Goal: Find specific page/section: Find specific page/section

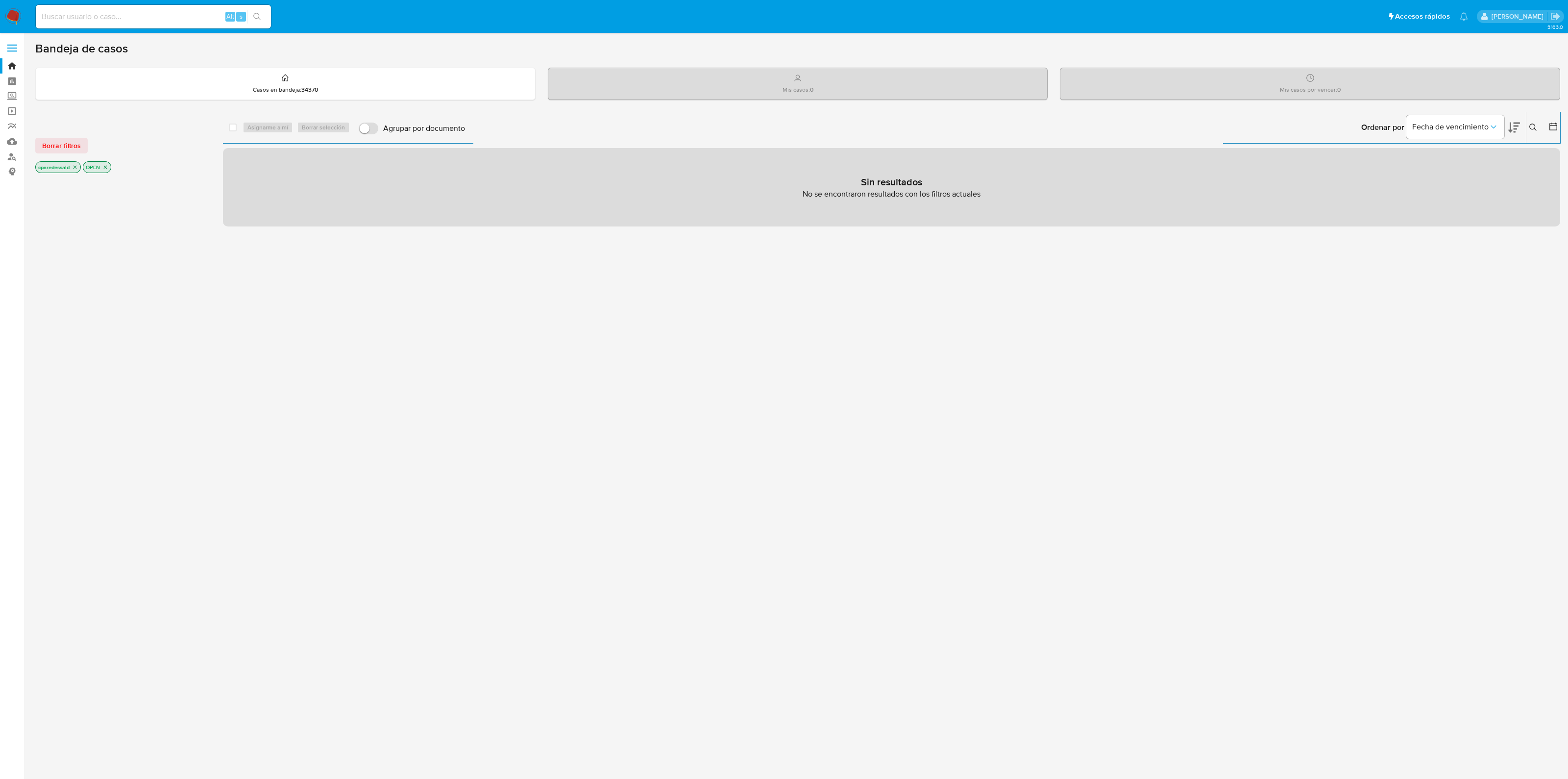
click at [77, 166] on icon "close-filter" at bounding box center [75, 167] width 6 height 6
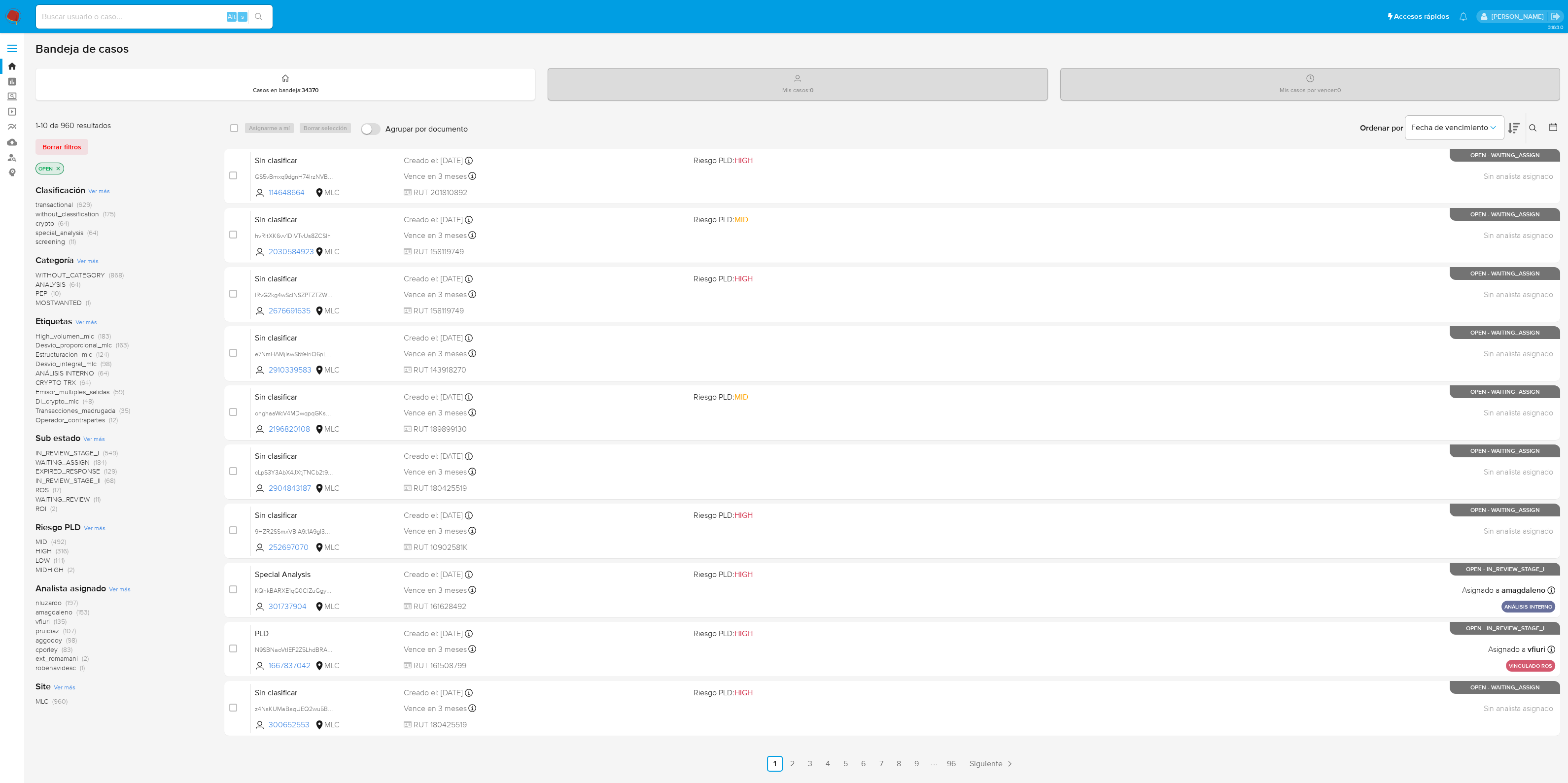
click at [1553, 124] on icon at bounding box center [1553, 127] width 10 height 10
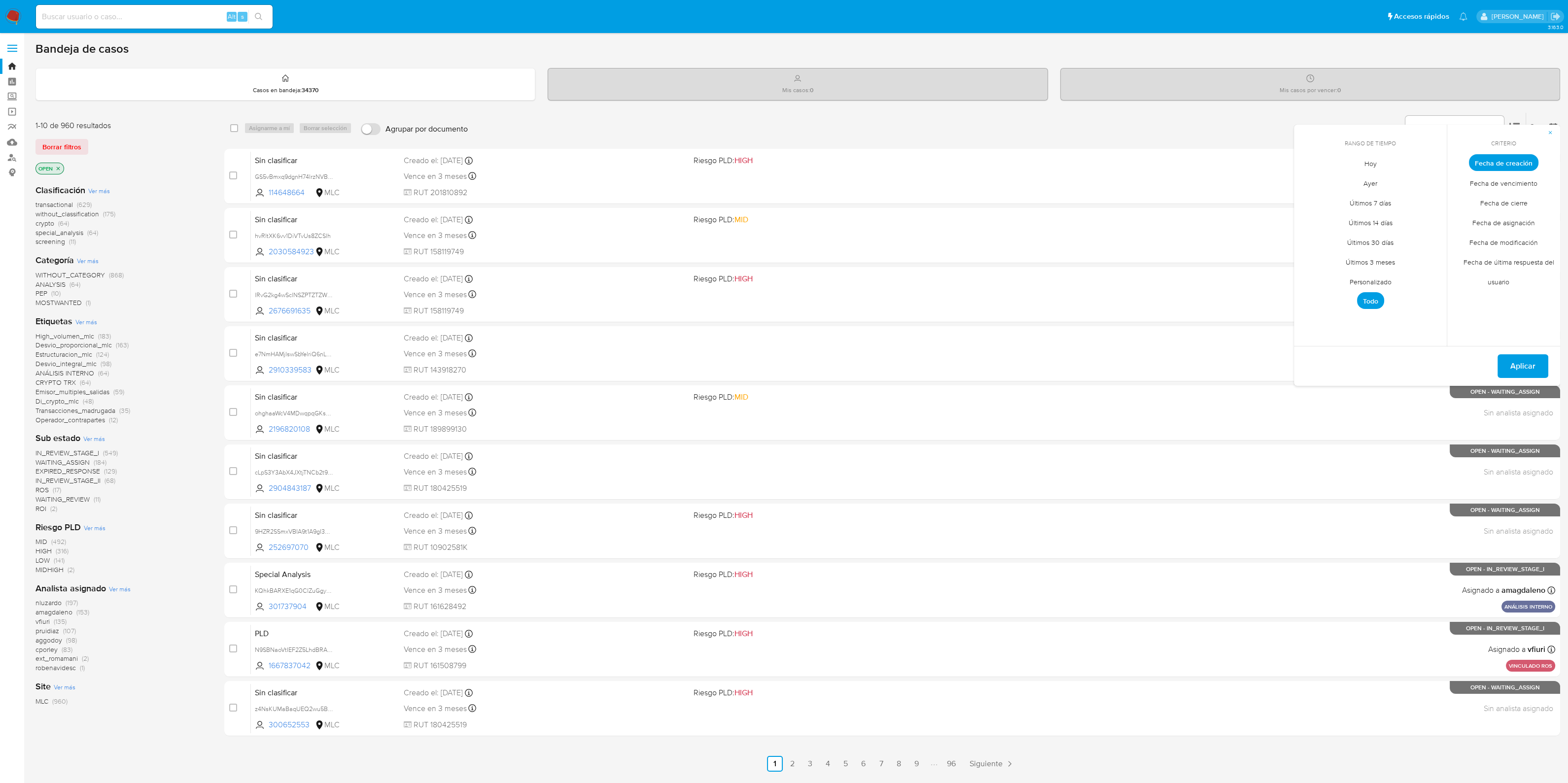
click at [1381, 280] on span "Personalizado" at bounding box center [1370, 282] width 62 height 20
click at [1308, 179] on icon "Mes anterior" at bounding box center [1308, 181] width 4 height 7
click at [1309, 179] on icon "Mes anterior" at bounding box center [1308, 181] width 12 height 12
click at [1329, 214] on button "1" at bounding box center [1331, 217] width 16 height 16
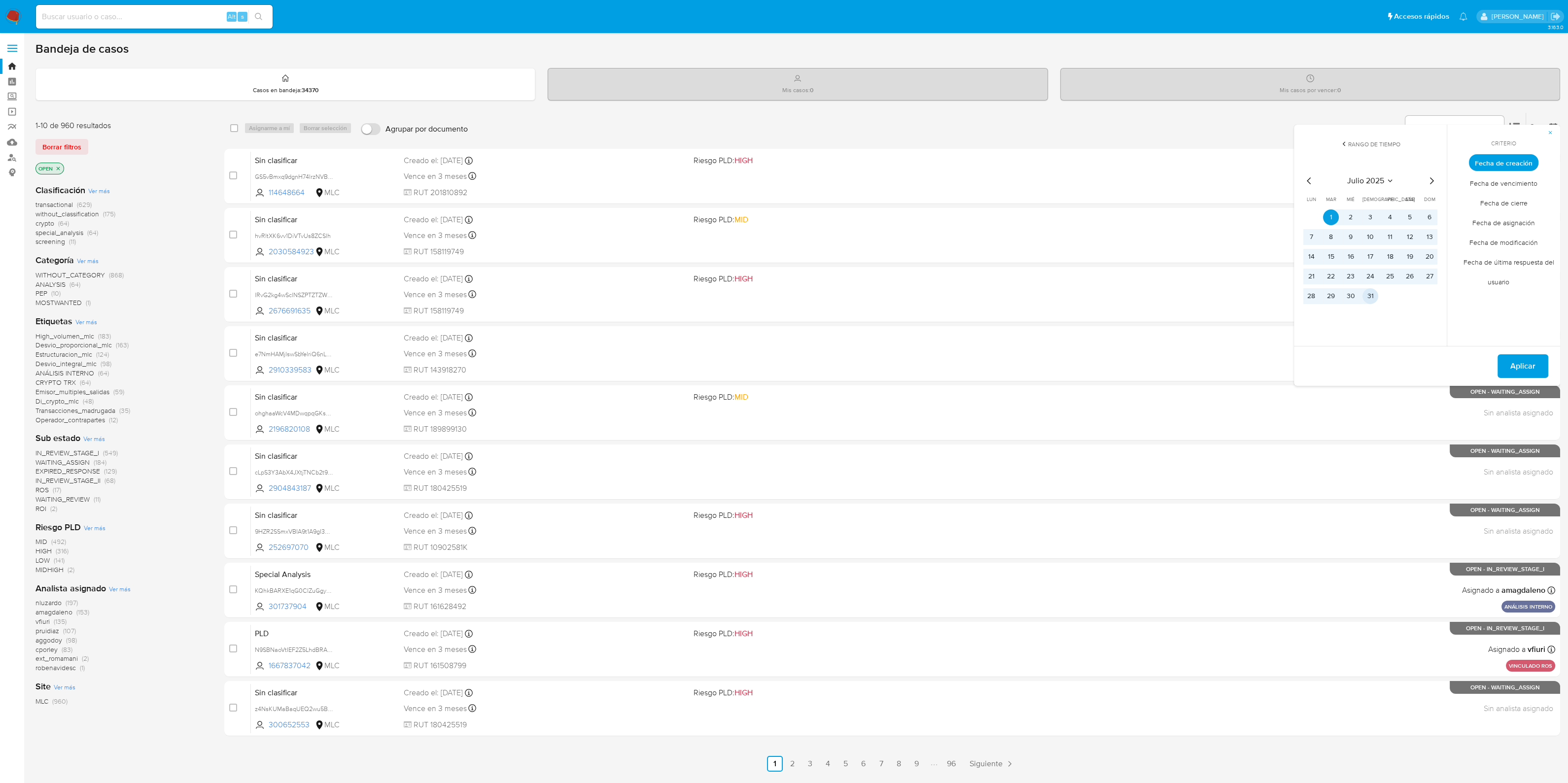
click at [1367, 297] on button "31" at bounding box center [1370, 296] width 16 height 16
click at [1519, 365] on span "Aplicar" at bounding box center [1523, 365] width 25 height 21
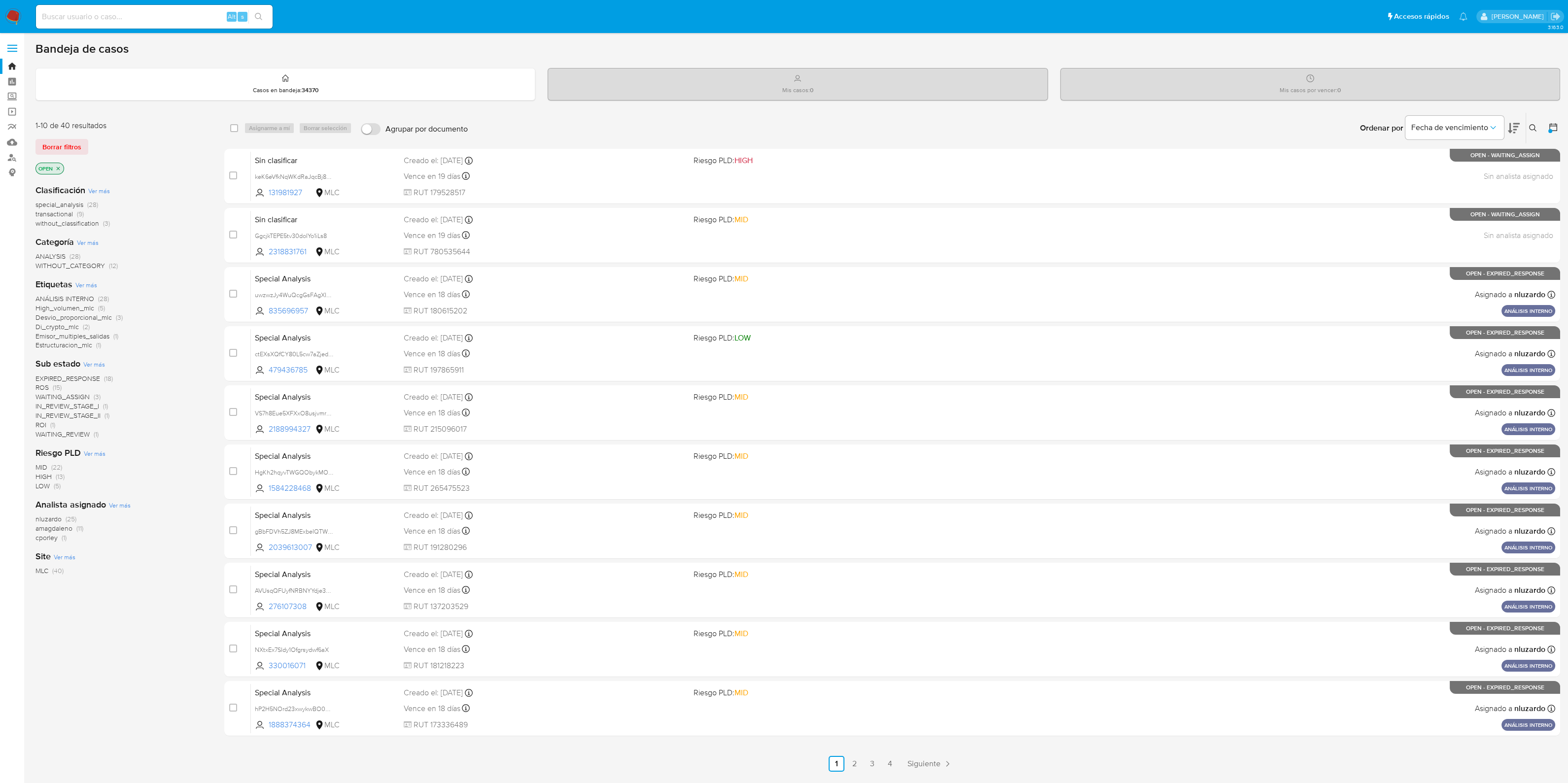
click at [1510, 126] on icon at bounding box center [1513, 128] width 12 height 10
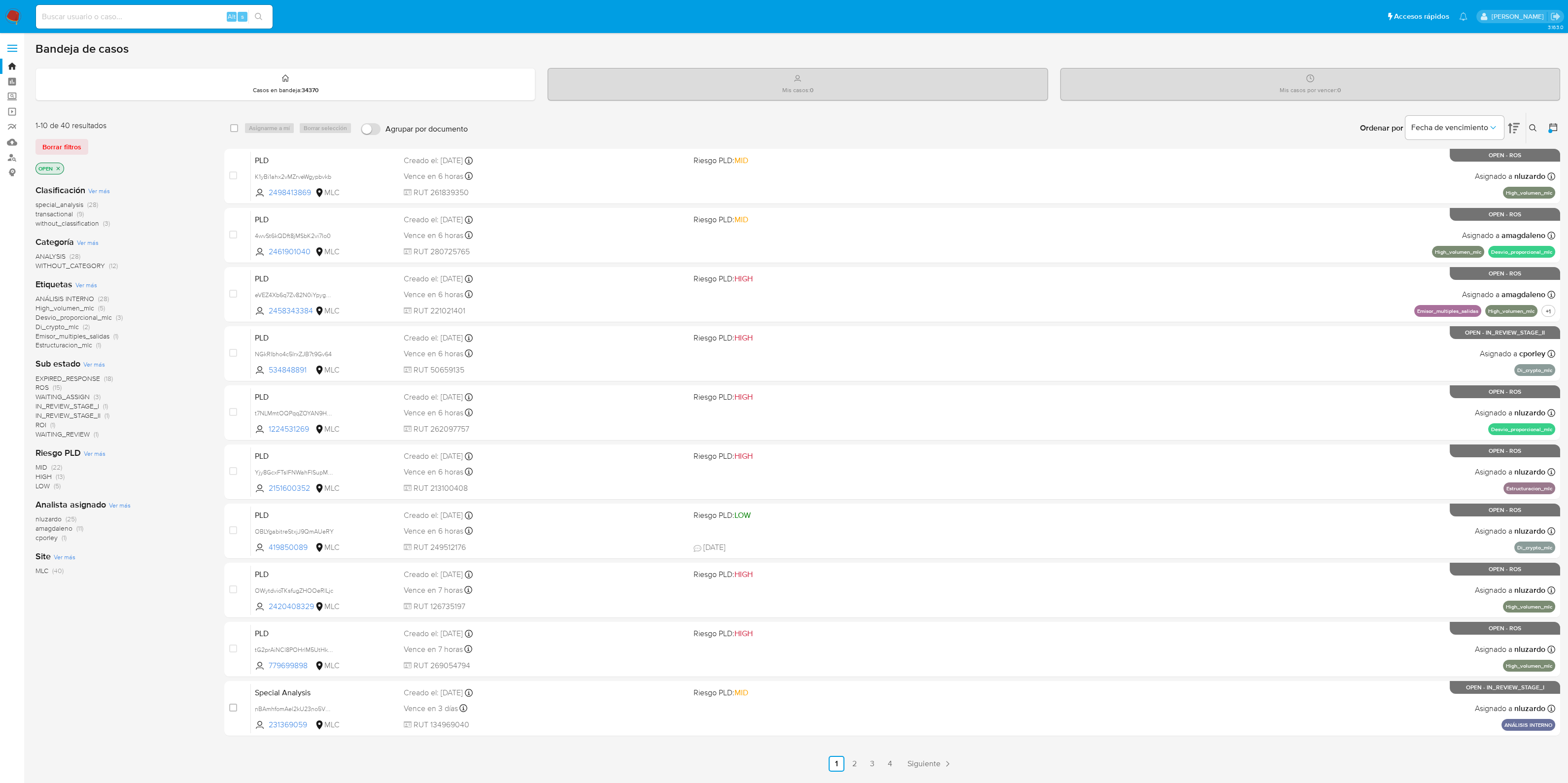
click at [125, 697] on div "1-10 de 40 resultados Borrar filtros OPEN Clasificación Ver más special_analysi…" at bounding box center [122, 442] width 173 height 659
click at [851, 761] on link "2" at bounding box center [854, 764] width 16 height 16
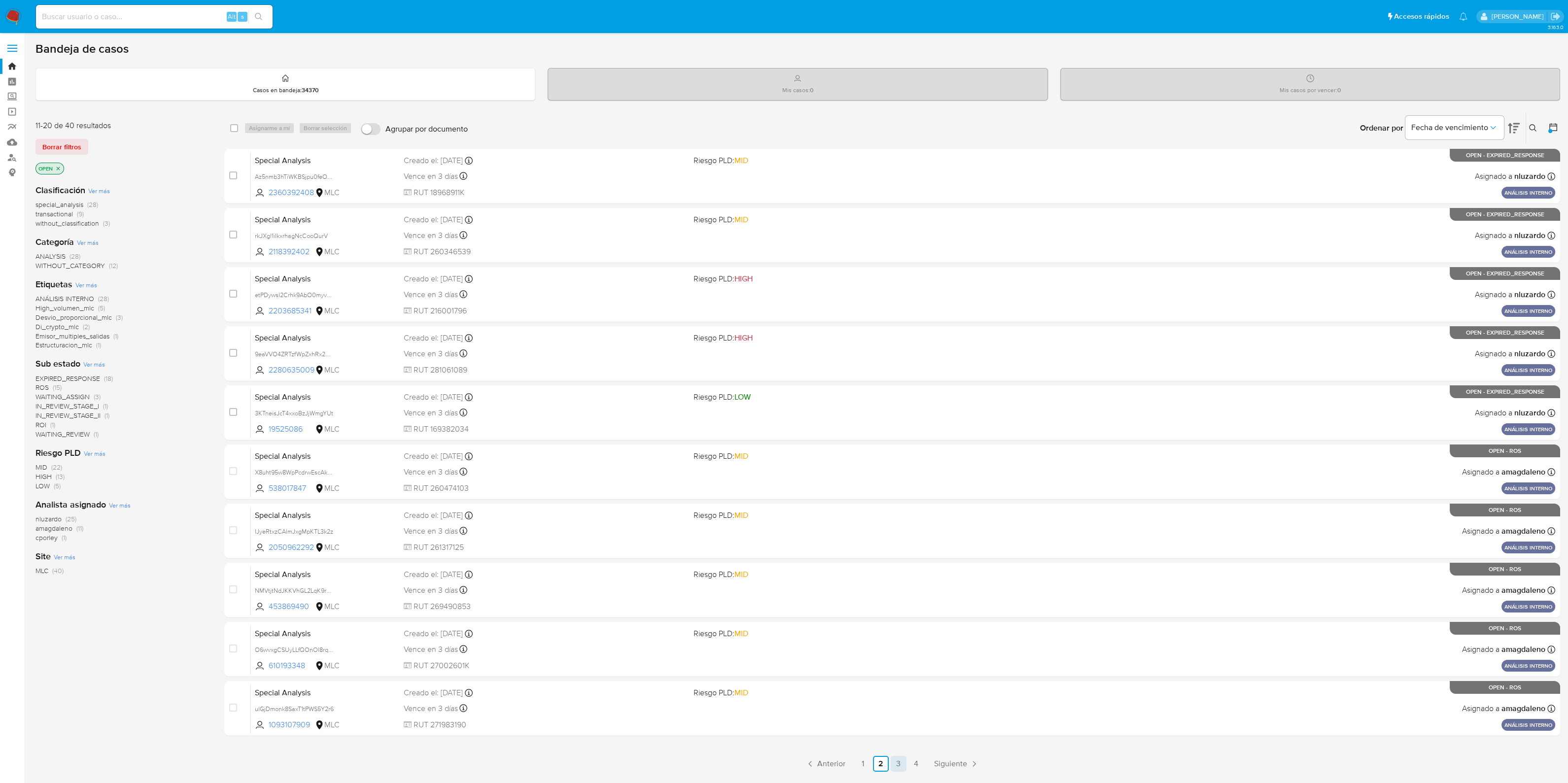
click at [897, 763] on link "3" at bounding box center [899, 764] width 16 height 16
click at [914, 765] on link "4" at bounding box center [917, 764] width 16 height 16
click at [895, 765] on link "1" at bounding box center [891, 764] width 16 height 16
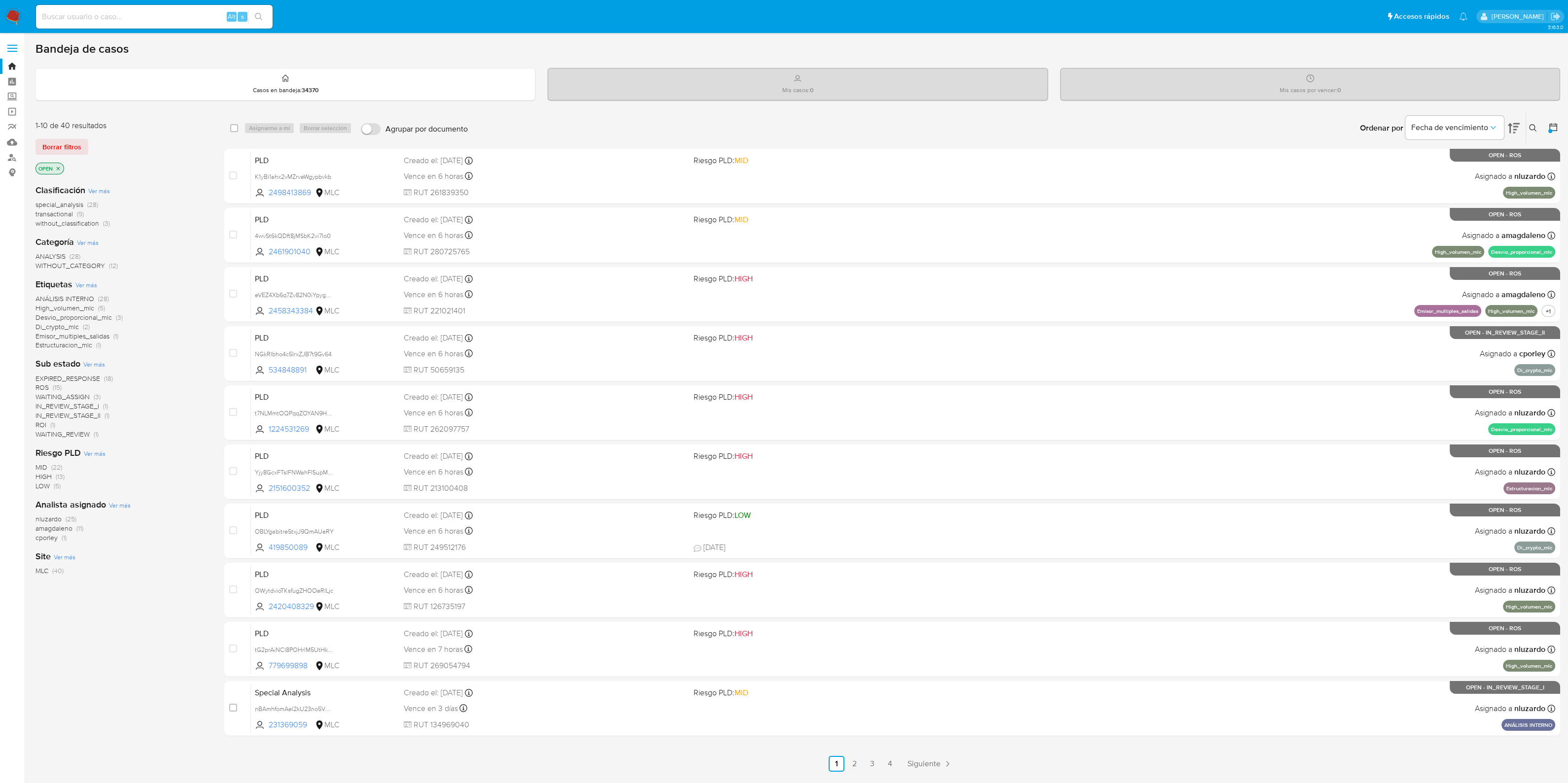
click at [1551, 126] on icon at bounding box center [1553, 127] width 10 height 10
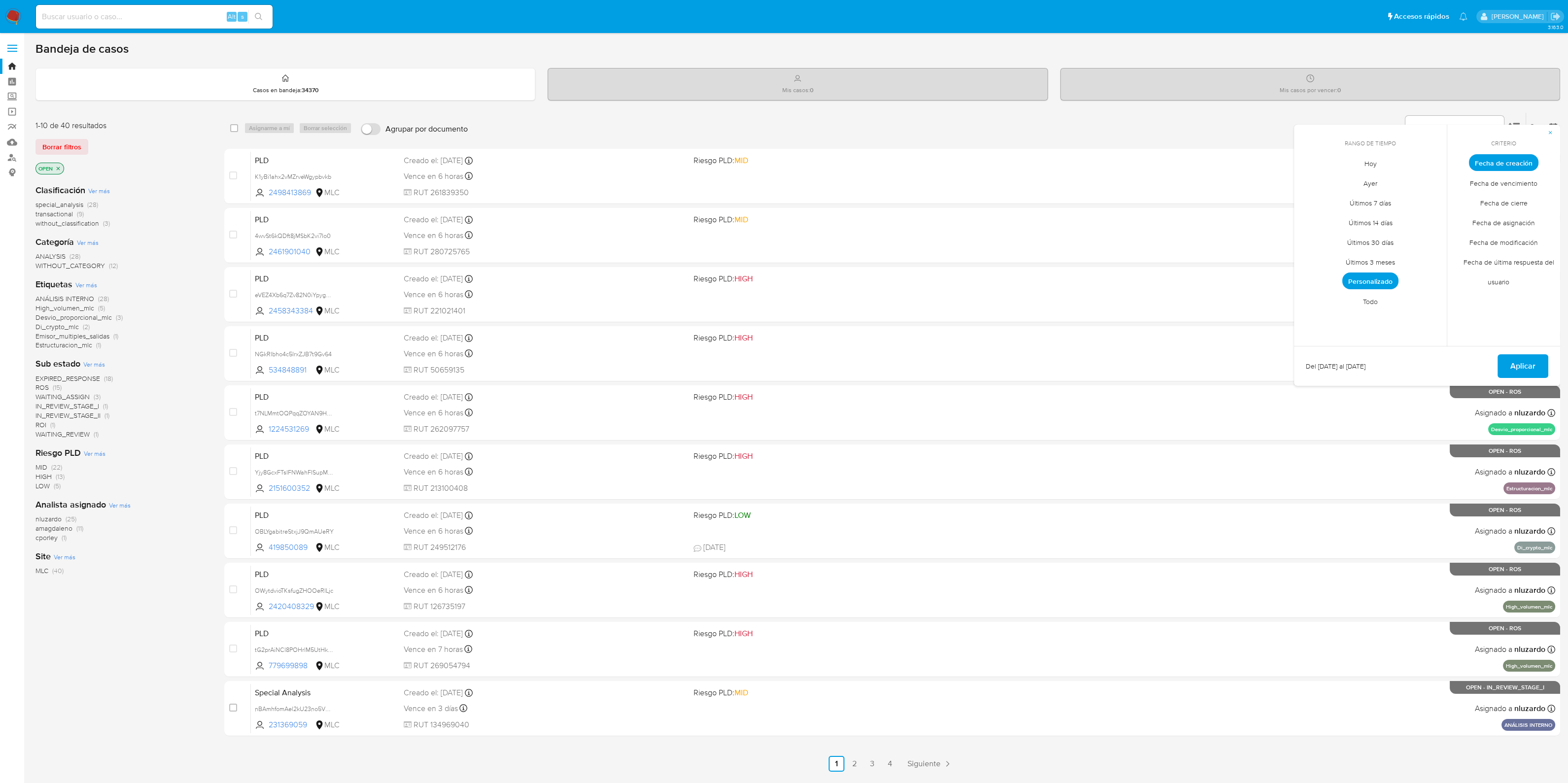
click at [1389, 279] on span "Personalizado" at bounding box center [1370, 280] width 56 height 17
click at [1433, 180] on icon "Mes siguiente" at bounding box center [1431, 181] width 12 height 12
click at [1392, 218] on button "1" at bounding box center [1390, 217] width 16 height 16
click at [1425, 294] on button "31" at bounding box center [1430, 296] width 16 height 16
click at [1511, 359] on span "Aplicar" at bounding box center [1523, 365] width 25 height 21
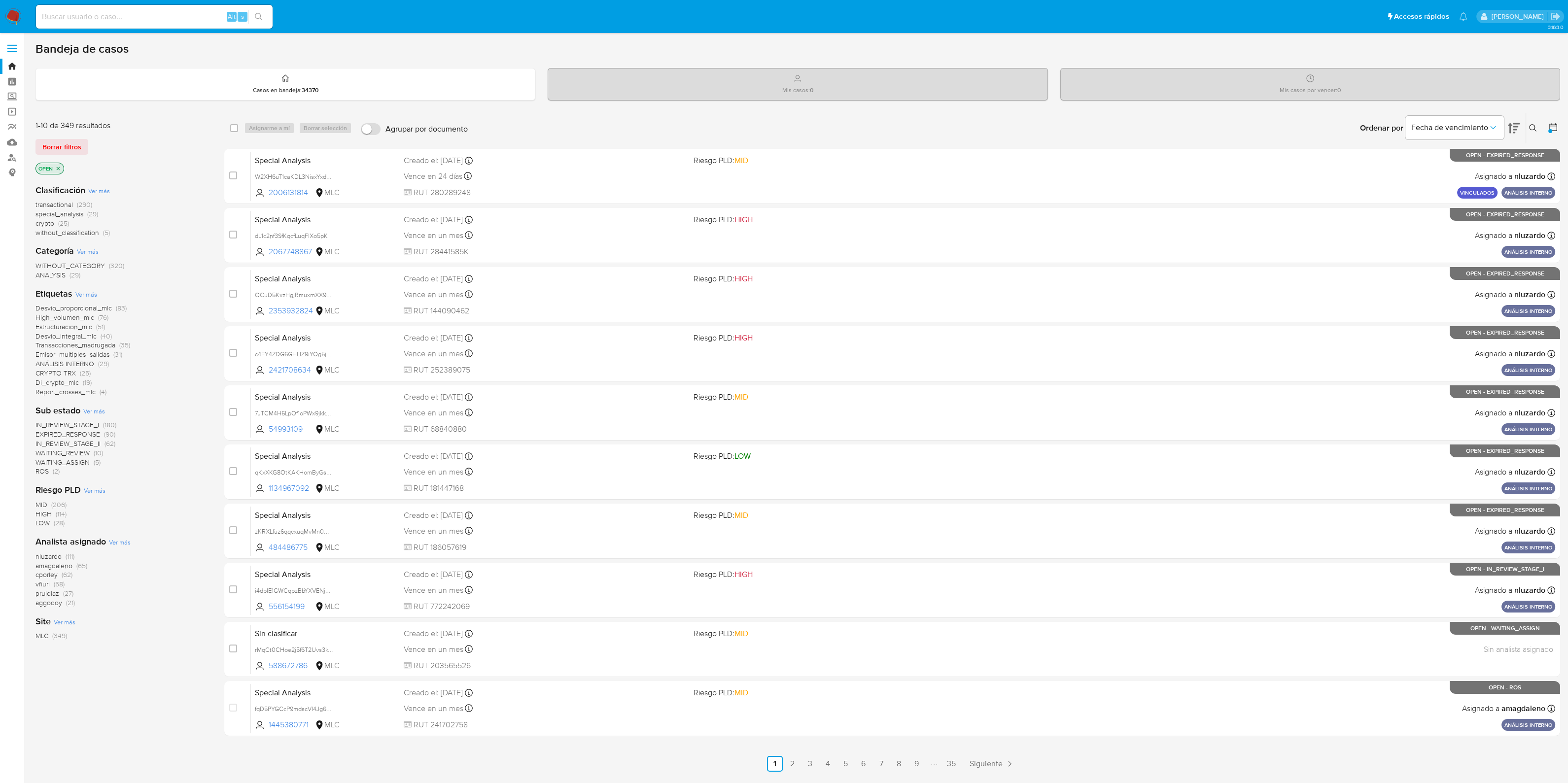
click at [91, 711] on div "1-10 de 349 resultados Borrar filtros OPEN Clasificación Ver más transactional …" at bounding box center [122, 442] width 173 height 659
